Goal: Task Accomplishment & Management: Complete application form

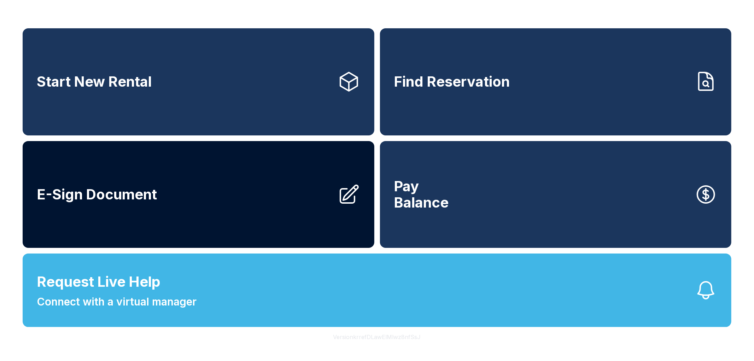
click at [195, 202] on link "E-Sign Document" at bounding box center [199, 194] width 352 height 107
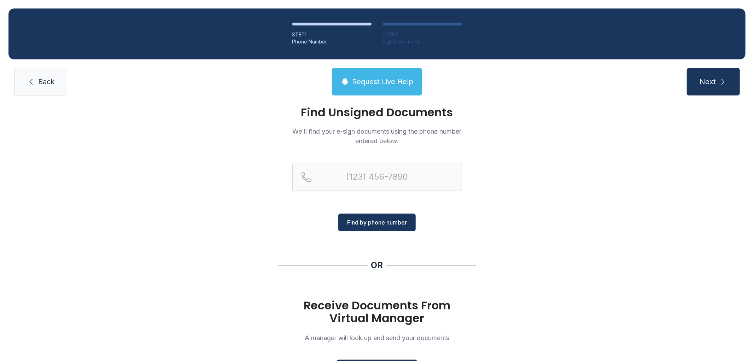
scroll to position [64, 0]
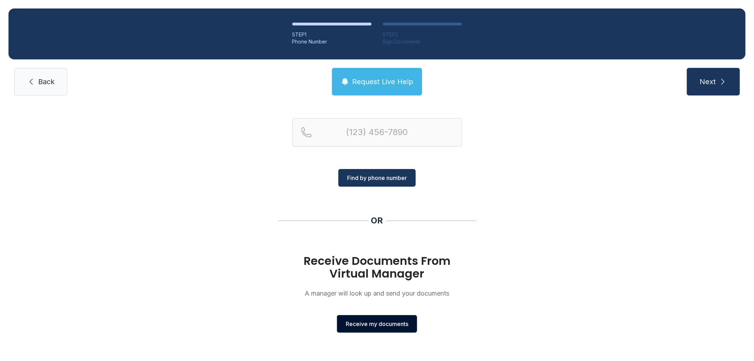
click at [389, 325] on span "Receive my documents" at bounding box center [377, 323] width 63 height 8
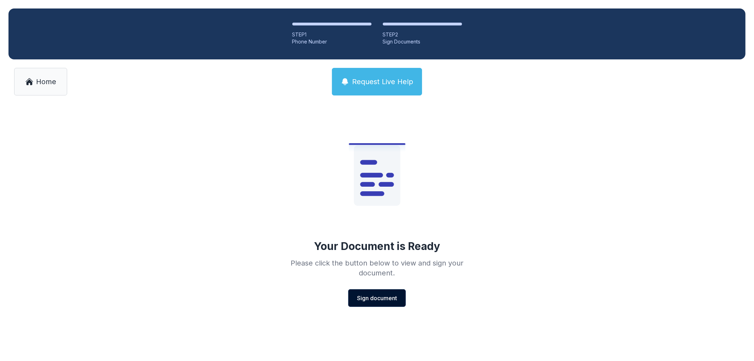
click at [371, 299] on span "Sign document" at bounding box center [377, 298] width 40 height 8
